Goal: Task Accomplishment & Management: Complete application form

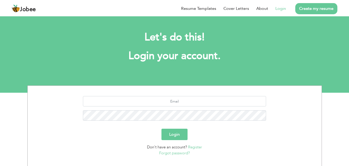
click at [277, 9] on link "Login" at bounding box center [280, 8] width 11 height 6
click at [315, 6] on link "Create my resume" at bounding box center [316, 8] width 42 height 11
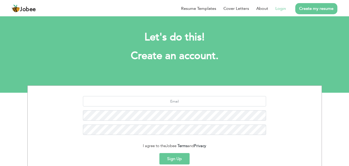
click at [277, 11] on link "Login" at bounding box center [280, 8] width 11 height 6
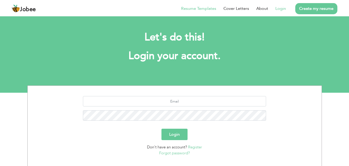
click at [205, 9] on link "Resume Templates" at bounding box center [198, 8] width 35 height 6
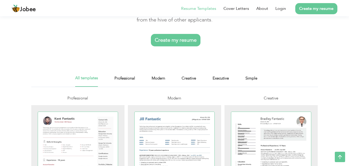
scroll to position [43, 0]
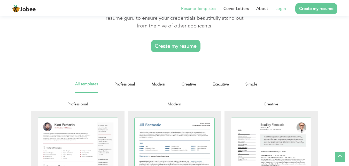
click at [281, 10] on link "Login" at bounding box center [280, 8] width 11 height 6
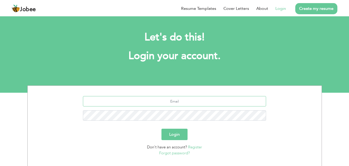
click at [145, 99] on input "text" at bounding box center [174, 101] width 183 height 10
type input "mehtabahmad638@gmail.com"
click at [162, 128] on button "Login" at bounding box center [175, 133] width 26 height 11
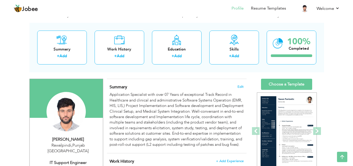
scroll to position [13, 0]
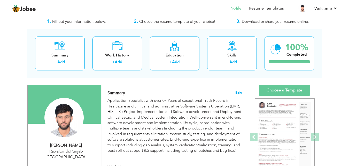
click at [238, 94] on span "Edit" at bounding box center [238, 93] width 6 height 4
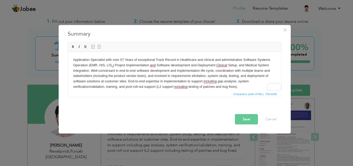
click at [97, 64] on body "Application Specialist with over 07 Years of exceptional Track Record in Health…" at bounding box center [174, 73] width 203 height 32
click at [99, 65] on body "Application Specialist with over 07 Years of exceptional Track Record in Health…" at bounding box center [174, 73] width 203 height 32
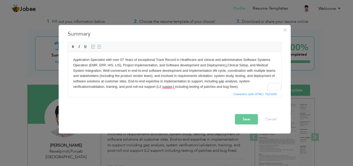
click at [225, 65] on body "Application Specialist with over 07 Years of exceptional Track Record in Health…" at bounding box center [174, 73] width 203 height 32
click at [175, 87] on body "Application Specialist with over 07 Years of exceptional Track Record in Health…" at bounding box center [174, 73] width 203 height 32
click at [226, 66] on body "Application Specialist with over 07 Years of exceptional Track Record in Health…" at bounding box center [174, 73] width 203 height 32
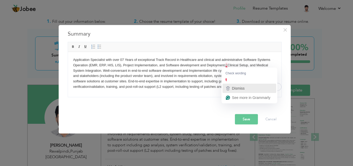
click at [231, 88] on icon "button" at bounding box center [228, 88] width 6 height 6
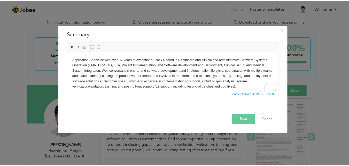
scroll to position [4, 0]
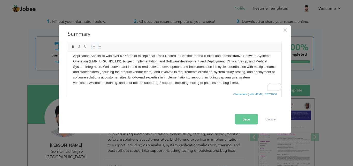
click at [244, 121] on button "Save" at bounding box center [246, 119] width 23 height 10
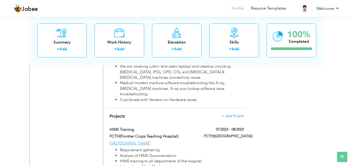
scroll to position [1482, 0]
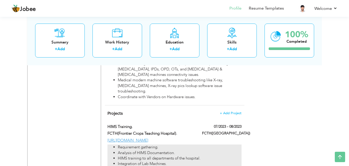
click at [166, 161] on li "Integration of Lab Machines." at bounding box center [180, 163] width 124 height 5
type input "HIMS Training."
type input "FCTH(Frontier Crops Teaching Hospital)."
type input "07/2023"
type input "08/2023"
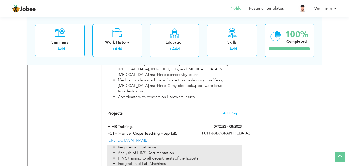
type input "[URL][DOMAIN_NAME]"
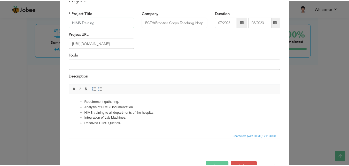
scroll to position [30, 0]
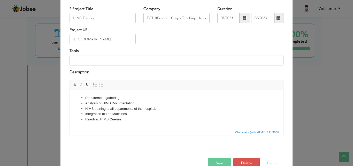
click at [111, 112] on li "Integration of Lab Machines." at bounding box center [176, 113] width 182 height 5
click at [138, 113] on li "Integration of Radiology Machines." at bounding box center [176, 113] width 182 height 5
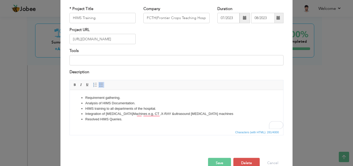
click at [214, 114] on li "Integration of Radiology Machines e.g, CT ,X-RAY & ultrasound sonography machin…" at bounding box center [176, 113] width 182 height 5
click at [218, 113] on li "Integration of Radiology Machines, e.g, CT, X-RAY & ultrasound sonography machi…" at bounding box center [176, 113] width 182 height 5
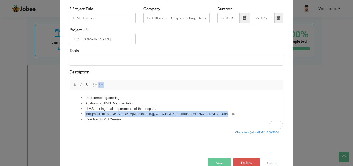
drag, startPoint x: 217, startPoint y: 113, endPoint x: 85, endPoint y: 113, distance: 132.3
click at [85, 113] on ul "Requirement gathering. Analysis of HIMS Documentation. HIMS training to all dep…" at bounding box center [176, 108] width 203 height 27
copy li "Integration of Radiology Machines, e.g, CT, X-RAY & ultrasound sonography machi…"
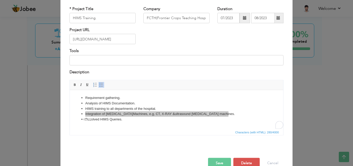
click at [216, 162] on button "Save" at bounding box center [219, 163] width 23 height 10
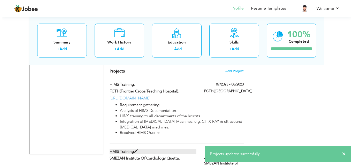
scroll to position [1526, 0]
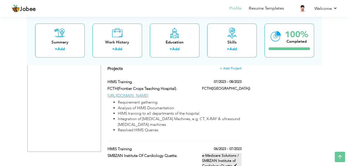
click at [235, 163] on span at bounding box center [235, 165] width 4 height 4
type input "HMIS Training"
type input "SMBZAN Institute Of Cardiology Quetta."
type input "06/2023"
type input "07/2023"
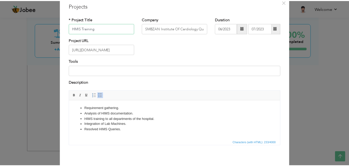
scroll to position [42, 0]
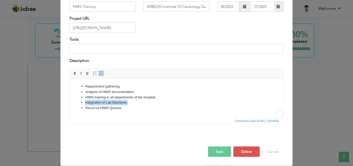
drag, startPoint x: 129, startPoint y: 103, endPoint x: 85, endPoint y: 102, distance: 44.5
click at [85, 102] on ul "Requirement gathering. Analysis of HIMS documentation. HIMS training to all dep…" at bounding box center [176, 96] width 203 height 27
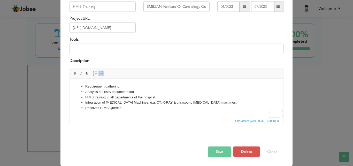
click at [223, 148] on button "Save" at bounding box center [219, 151] width 23 height 10
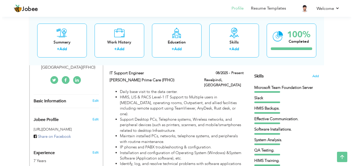
scroll to position [126, 0]
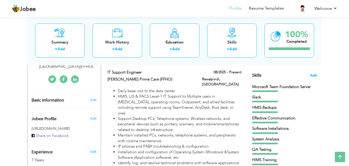
click at [315, 75] on span "Add" at bounding box center [313, 75] width 7 height 5
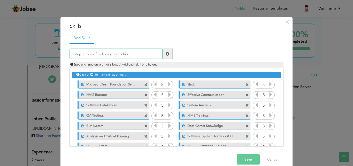
type input "integrations of radiologies machine"
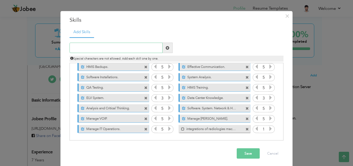
scroll to position [8, 0]
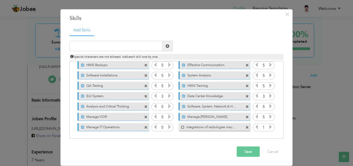
click at [166, 45] on span at bounding box center [168, 46] width 4 height 4
click at [144, 47] on input "text" at bounding box center [116, 46] width 93 height 10
type input "r"
click at [278, 155] on button "Cancel" at bounding box center [272, 151] width 21 height 10
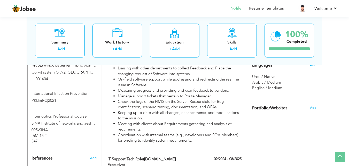
scroll to position [353, 0]
click at [274, 109] on span "Portfolio/Websites" at bounding box center [269, 108] width 35 height 5
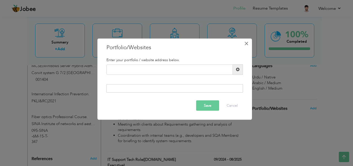
click at [247, 45] on span "×" at bounding box center [246, 43] width 4 height 9
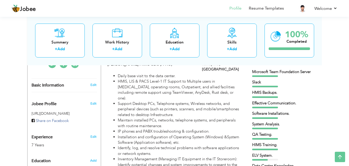
scroll to position [142, 0]
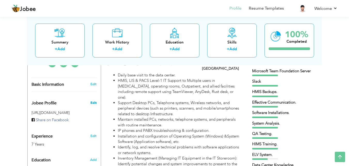
click at [93, 100] on span "Edit" at bounding box center [93, 102] width 6 height 5
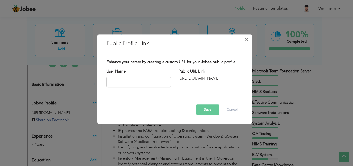
click at [246, 41] on span "×" at bounding box center [246, 39] width 4 height 9
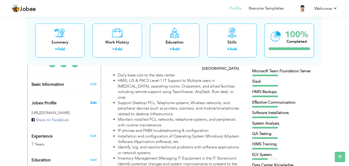
click at [94, 100] on span "Edit" at bounding box center [93, 102] width 6 height 5
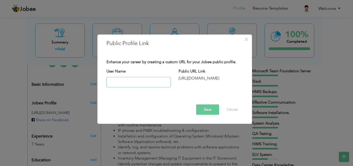
paste input "https://jobee.io/profile"
type input "https://jobee.io/profile"
click at [211, 111] on button "Save" at bounding box center [207, 109] width 23 height 10
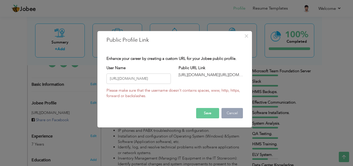
click at [232, 111] on button "Cancel" at bounding box center [231, 113] width 21 height 10
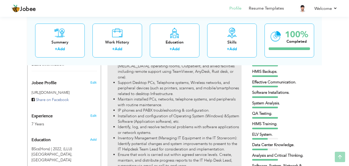
scroll to position [164, 0]
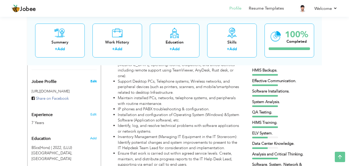
click at [95, 79] on span "Edit" at bounding box center [93, 81] width 6 height 5
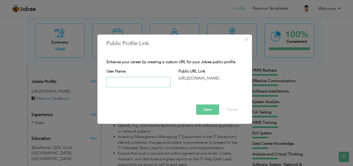
paste input "https://jobee.io/profile"
type input "https://jobee.io/profile"
click at [203, 109] on button "Save" at bounding box center [207, 109] width 23 height 10
click at [246, 38] on span "×" at bounding box center [246, 39] width 4 height 9
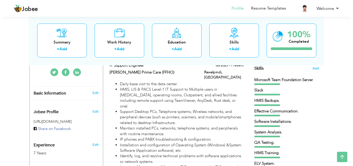
scroll to position [128, 0]
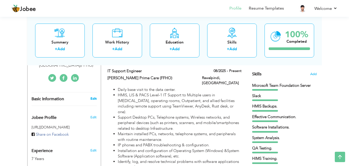
click at [91, 96] on link "Edit" at bounding box center [93, 98] width 6 height 5
type input "Mehtab"
type input "[PERSON_NAME]"
type input "923115232793"
select select "number:166"
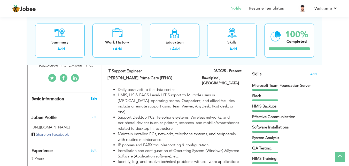
type input "[GEOGRAPHIC_DATA]"
type input "Rawalpindi"
select select "number:9"
type input "Eastridge Prime Care Hospital(FFHO)"
type input "IT Support Engineer"
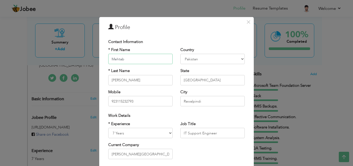
scroll to position [67, 0]
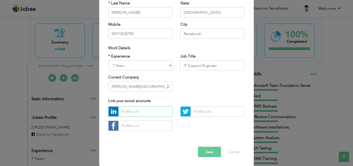
click at [145, 112] on input "text" at bounding box center [145, 111] width 54 height 10
paste input "https://www.linkedin.com/in/mehtab-ahmad-a16339146/"
type input "https://www.linkedin.com/in/mehtab-ahmad-a16339146/"
click at [209, 151] on button "Save" at bounding box center [209, 151] width 23 height 10
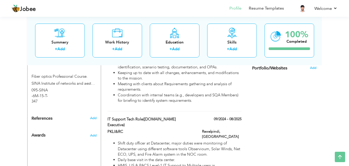
scroll to position [396, 0]
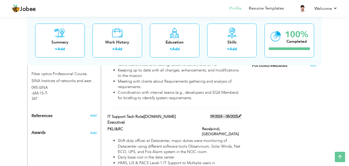
click at [239, 114] on span at bounding box center [240, 116] width 4 height 4
type input "IT Support Tech Role([DOMAIN_NAME] Executive)"
type input "PKLI&RC"
type input "09/2024"
type input "08/2025"
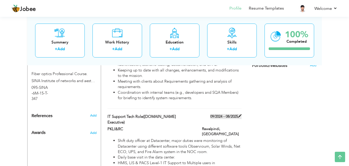
type input "[GEOGRAPHIC_DATA]"
type input "Rawalpindi"
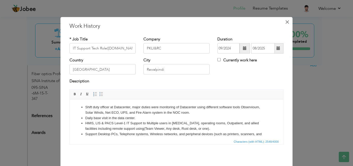
click at [287, 22] on span "×" at bounding box center [287, 21] width 4 height 9
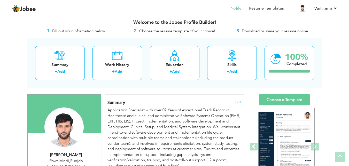
scroll to position [0, 0]
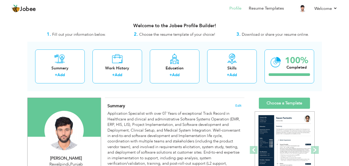
click at [202, 9] on nav "Profile Resume Templates Resume Templates Cover Letters About My Resume Welcome…" at bounding box center [175, 9] width 326 height 14
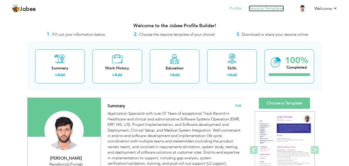
click at [271, 8] on link "Resume Templates" at bounding box center [266, 8] width 35 height 6
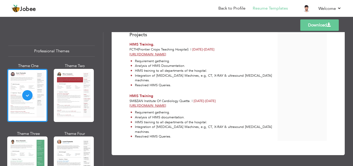
scroll to position [1181, 0]
click at [316, 25] on link "Download" at bounding box center [319, 24] width 39 height 11
